Goal: Find specific page/section: Find specific page/section

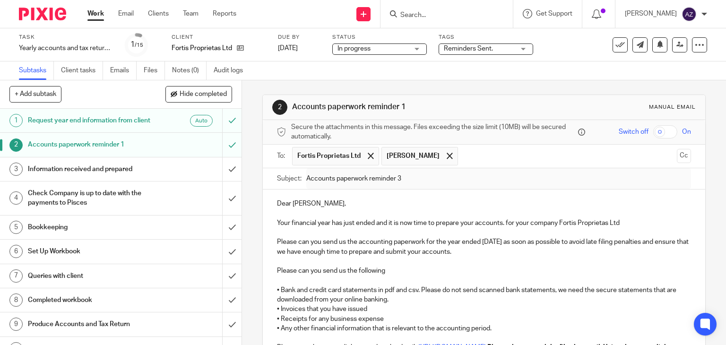
scroll to position [155, 0]
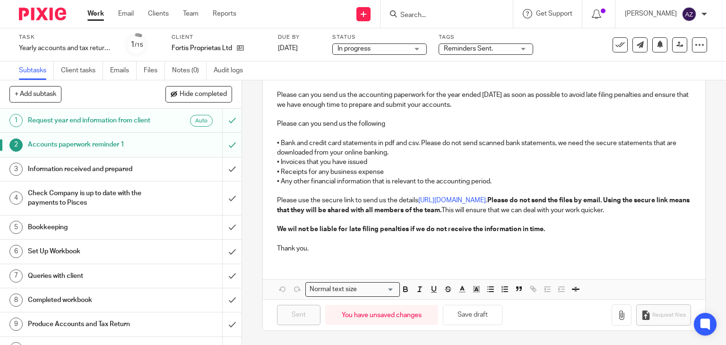
click at [434, 17] on input "Search" at bounding box center [442, 15] width 85 height 9
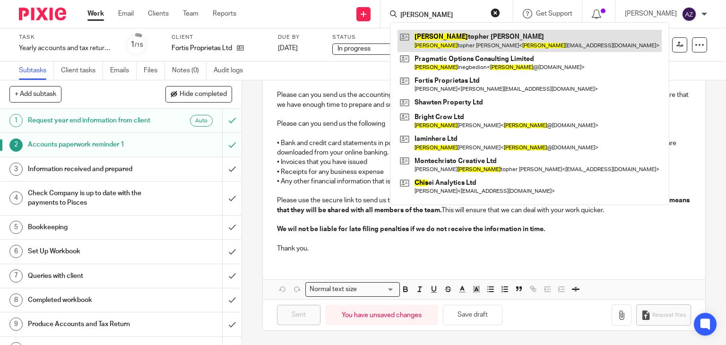
type input "chris"
click at [453, 35] on link at bounding box center [530, 41] width 264 height 22
